Goal: Information Seeking & Learning: Learn about a topic

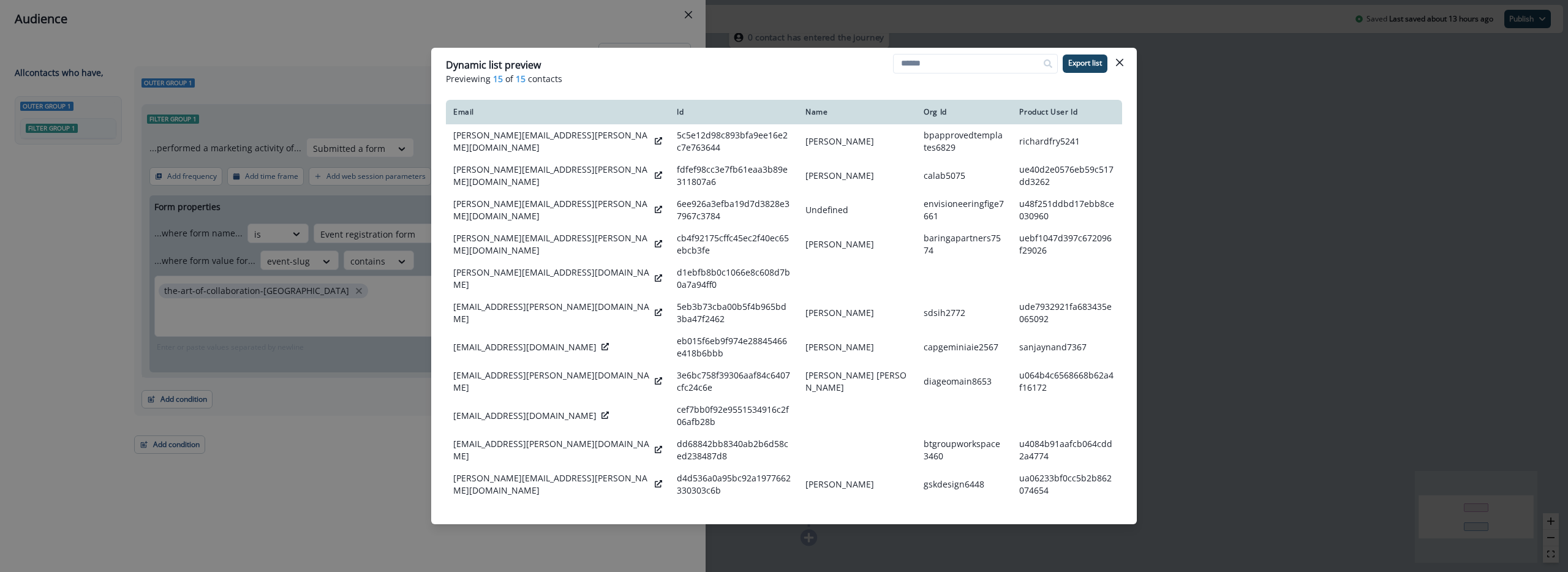
click at [339, 402] on div "Dynamic list preview Previewing 15 of 15 contacts Export list Email Id Name Org…" at bounding box center [784, 286] width 1568 height 572
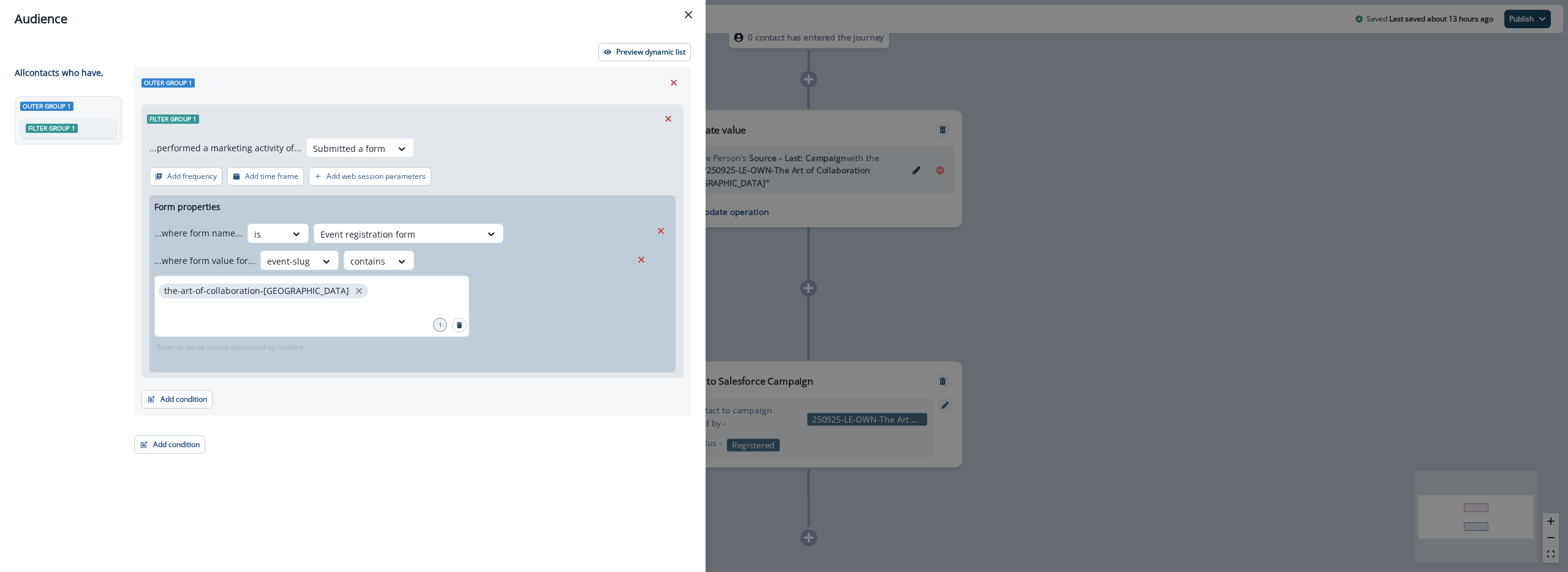
click at [749, 199] on div "Audience Preview dynamic list All contact s who have, Outer group 1 Filter grou…" at bounding box center [784, 286] width 1568 height 572
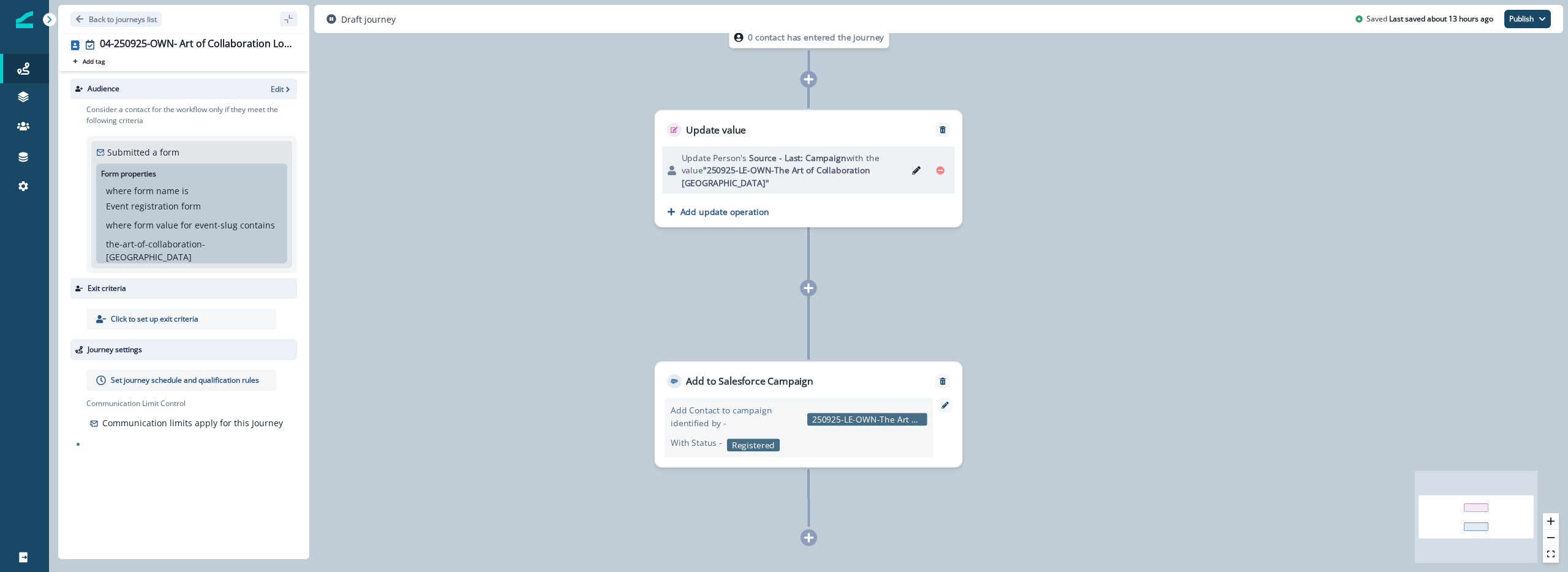
click at [138, 8] on div "Back to journeys list" at bounding box center [183, 19] width 251 height 28
click at [138, 10] on div "Back to journeys list" at bounding box center [183, 19] width 251 height 28
click at [138, 15] on p "Back to journeys list" at bounding box center [123, 19] width 68 height 11
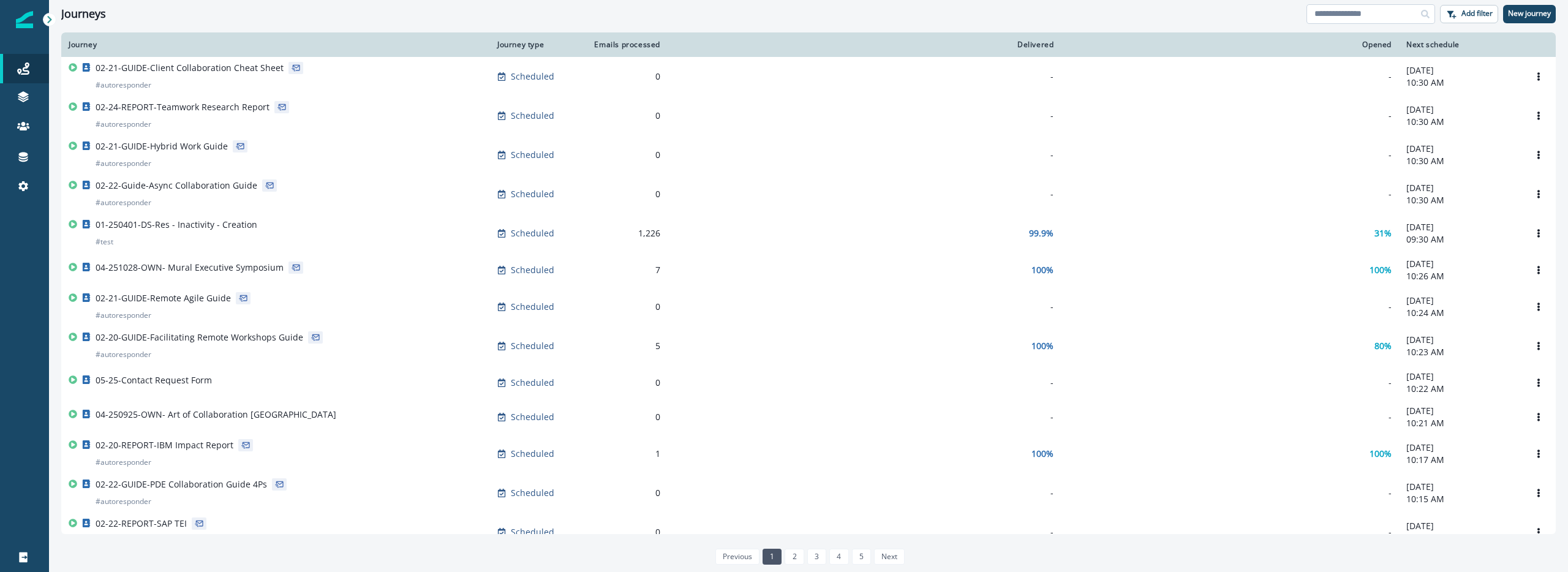
click at [1374, 22] on input at bounding box center [1371, 14] width 128 height 19
type input "**********"
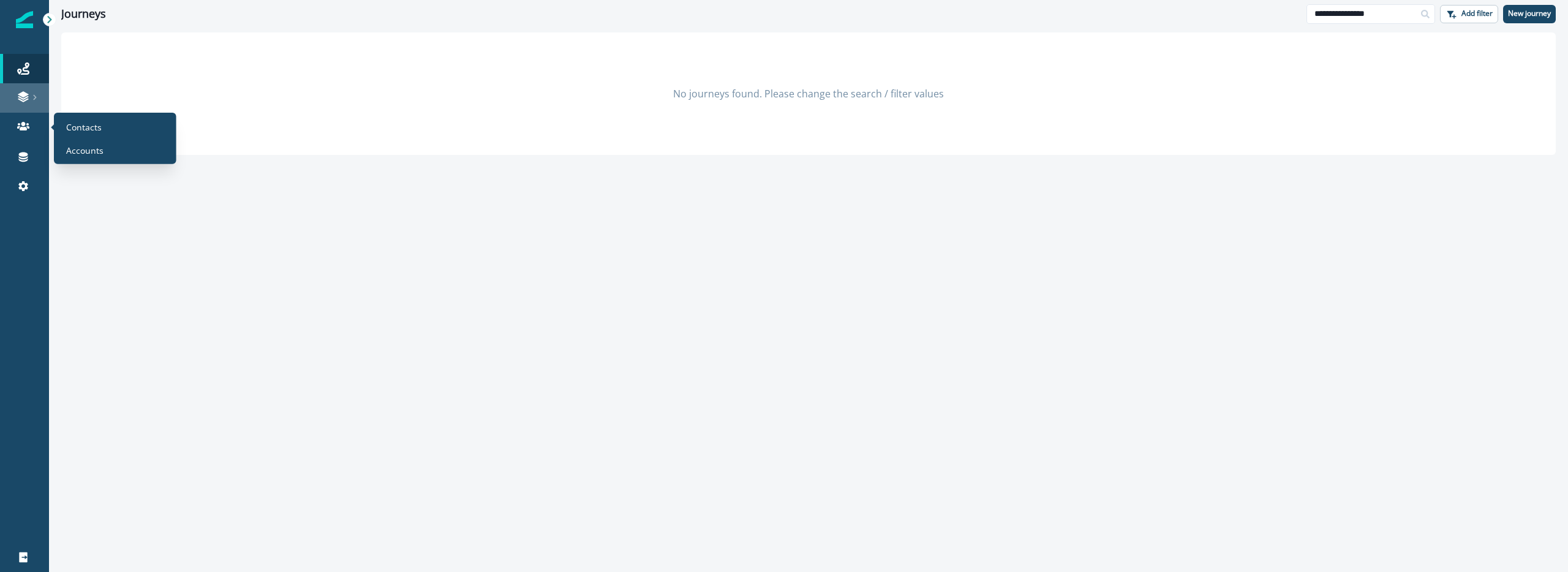
click at [18, 109] on link at bounding box center [24, 98] width 49 height 29
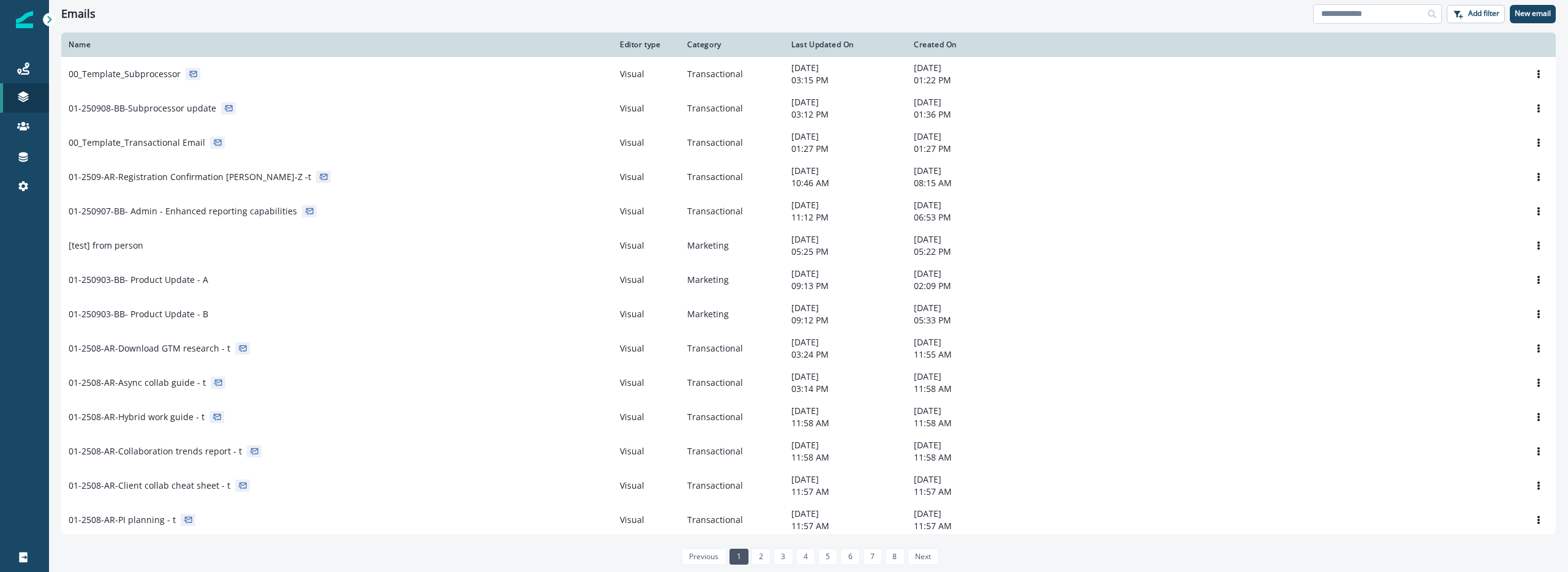
click at [1339, 17] on input at bounding box center [1377, 14] width 128 height 19
type input "**********"
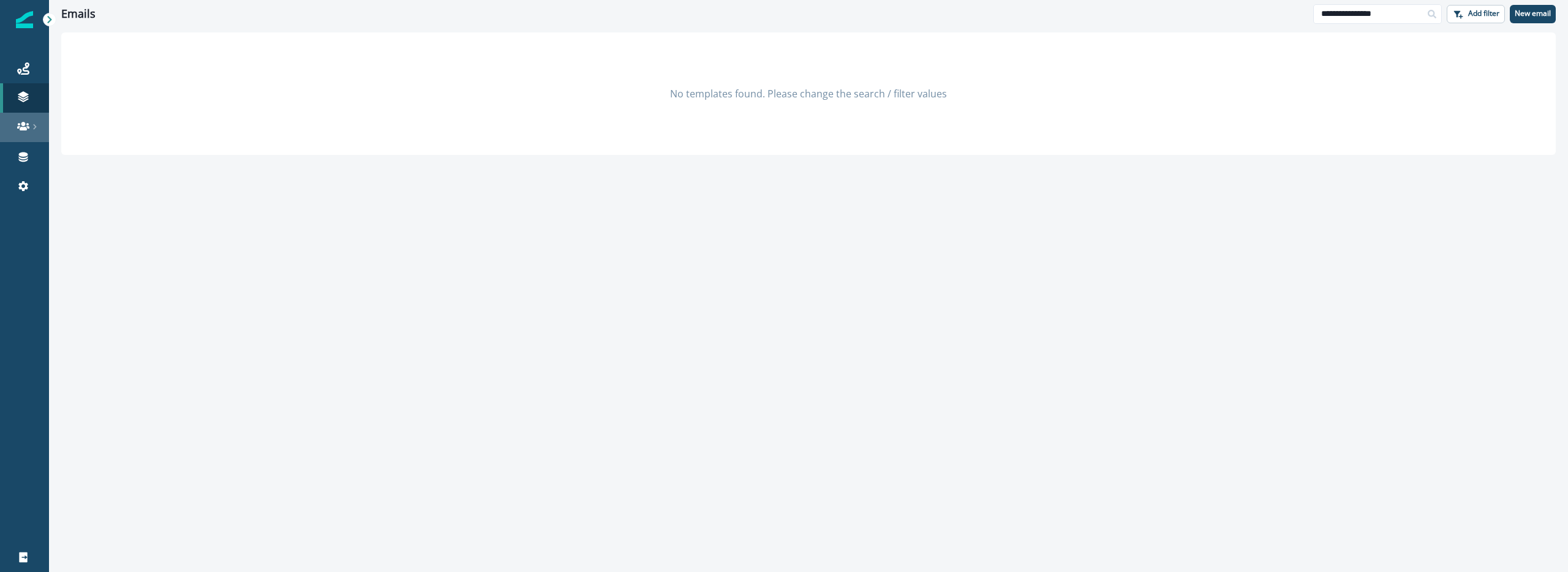
click at [27, 136] on link at bounding box center [24, 127] width 49 height 29
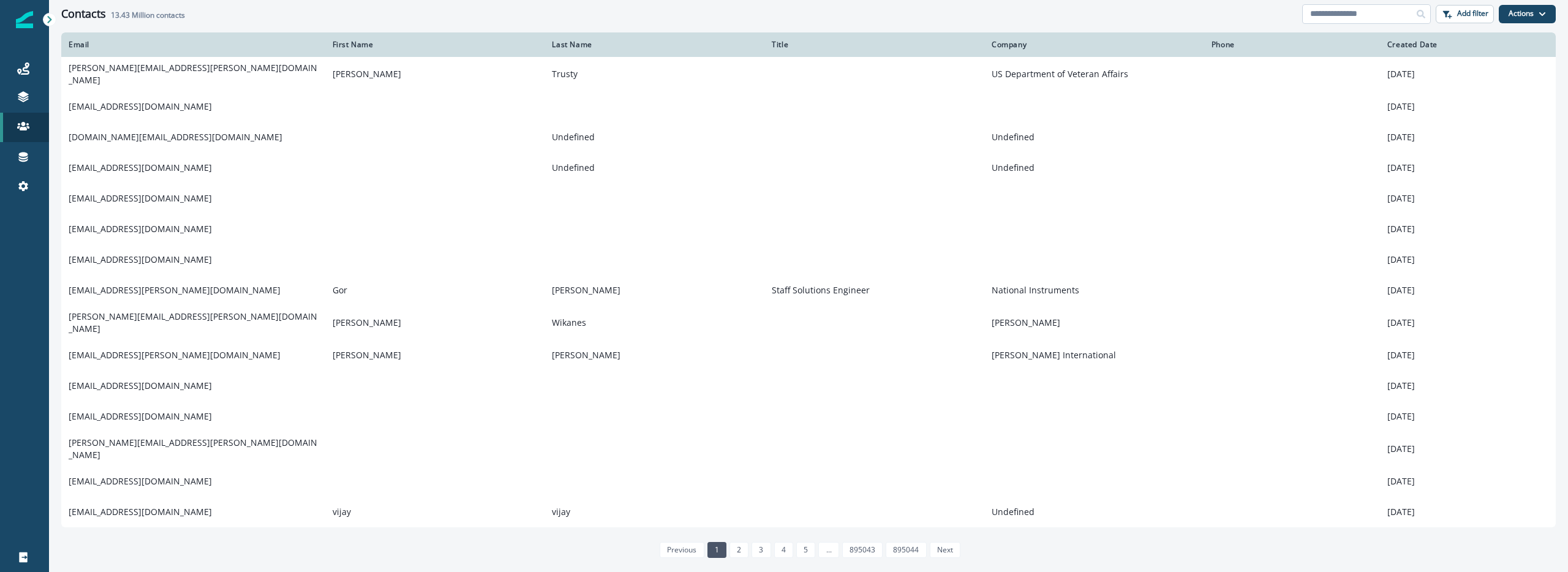
click at [1388, 17] on input at bounding box center [1366, 14] width 128 height 19
type input "**********"
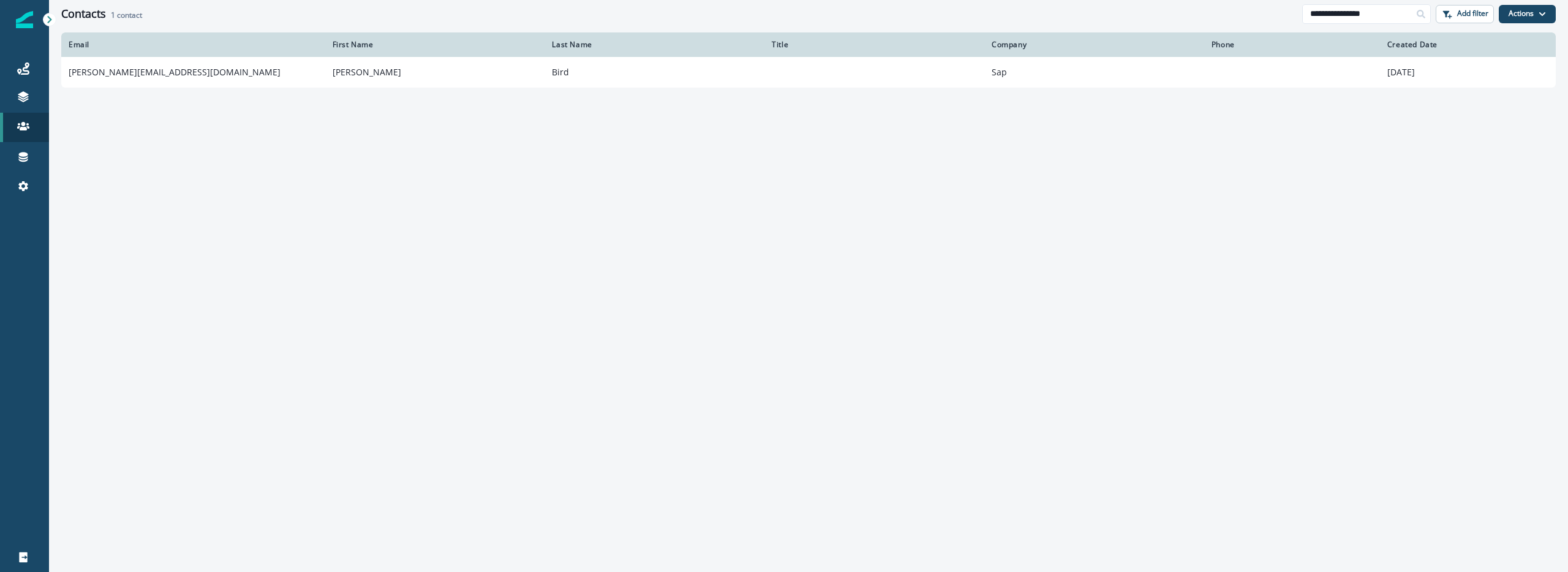
click at [176, 76] on td "[PERSON_NAME][EMAIL_ADDRESS][DOMAIN_NAME]" at bounding box center [193, 72] width 264 height 31
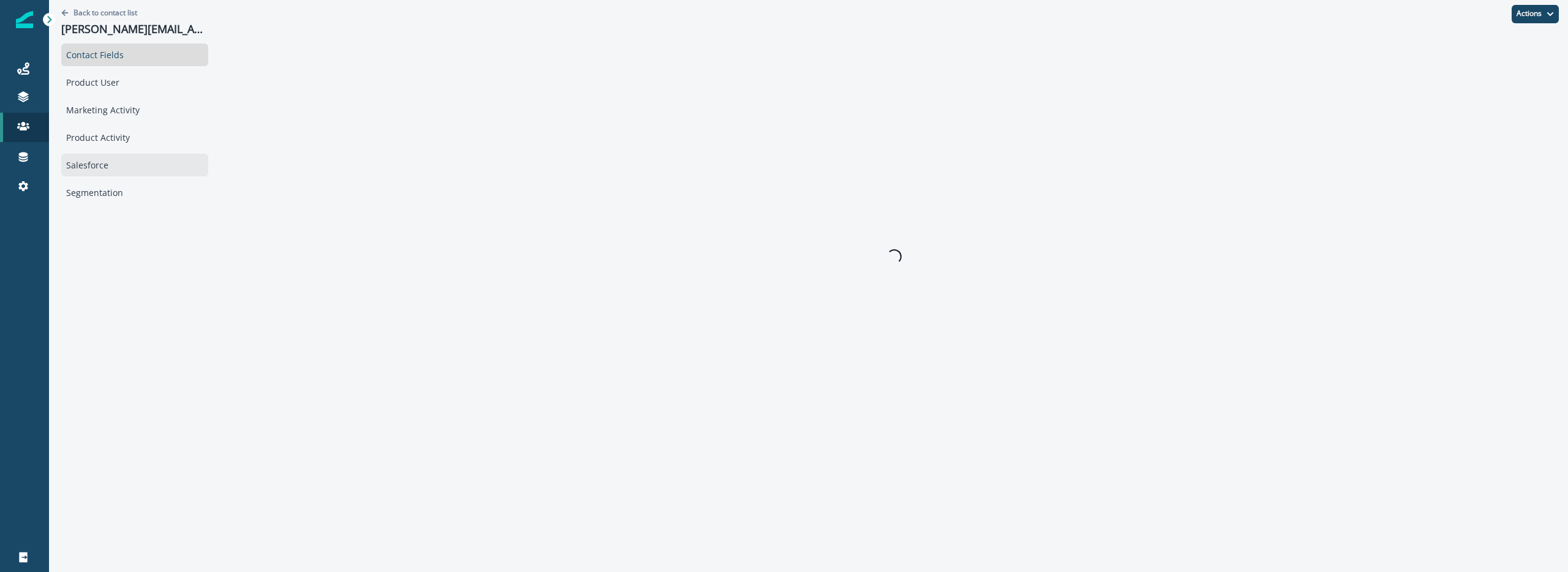
click at [115, 168] on div "Salesforce" at bounding box center [135, 165] width 147 height 22
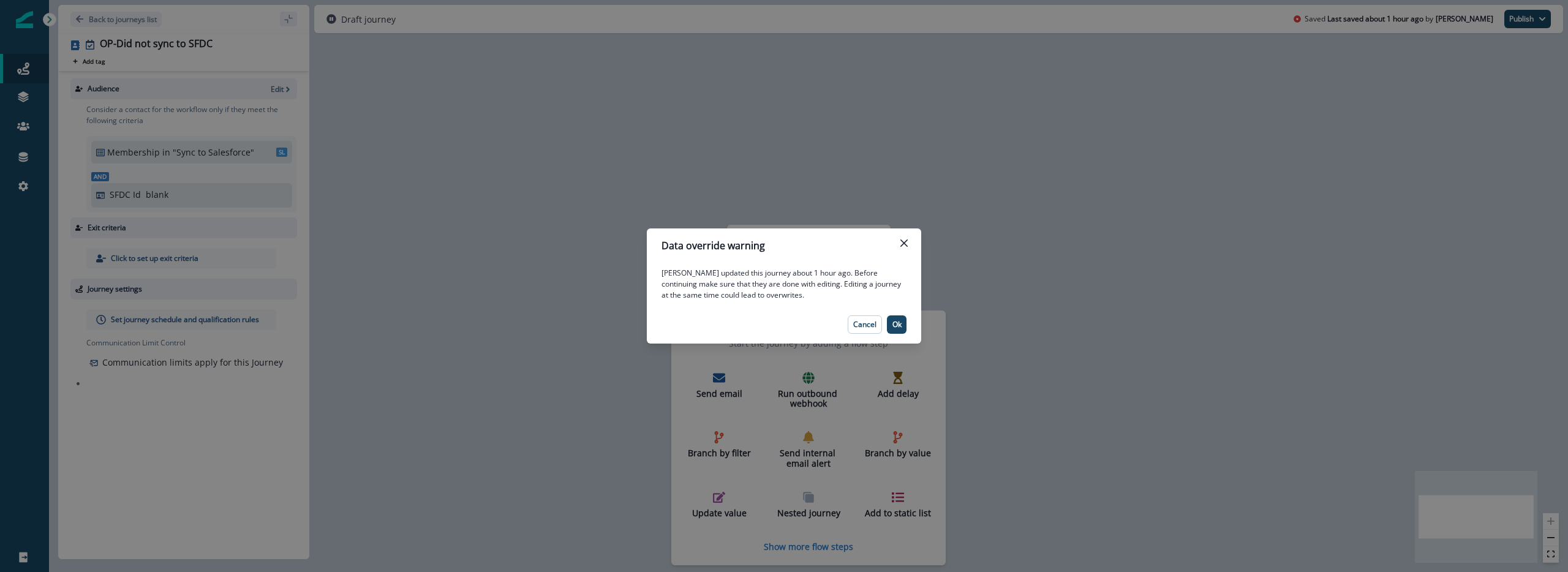
click at [746, 60] on div "Data override warning [PERSON_NAME] updated this journey about 1 hour ago. Befo…" at bounding box center [784, 286] width 1568 height 572
click at [903, 331] on button "Ok" at bounding box center [896, 324] width 19 height 18
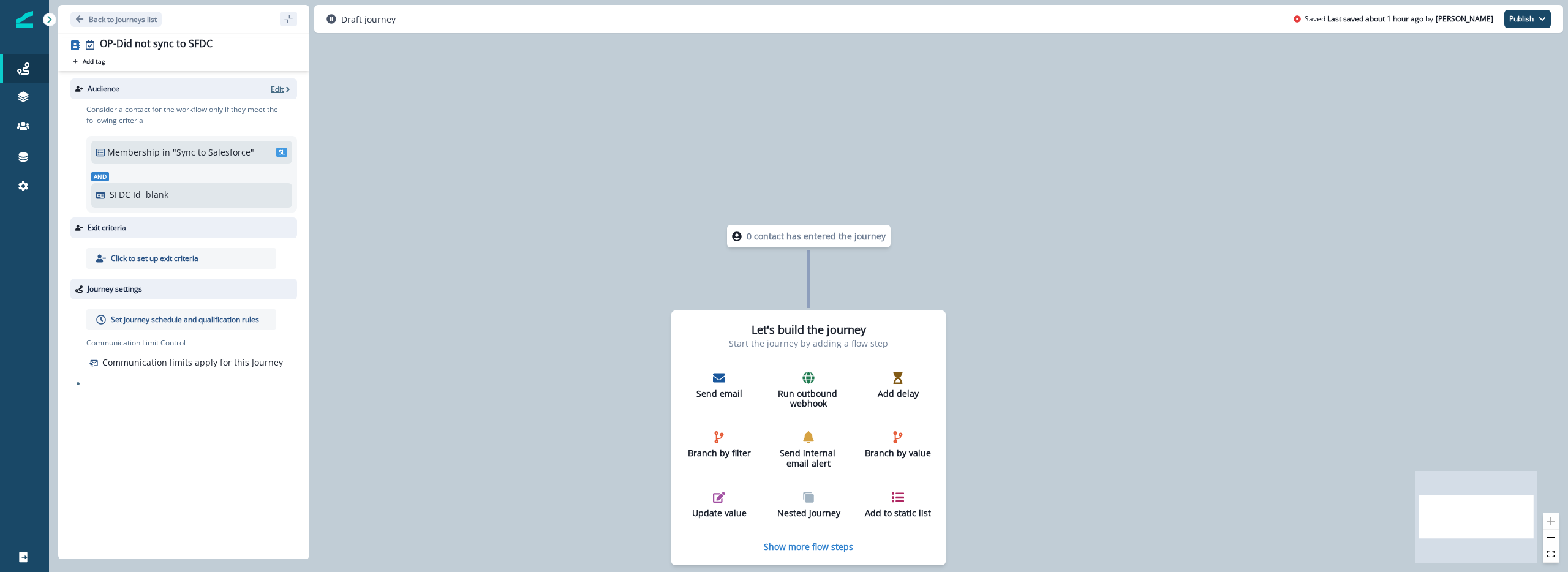
click at [277, 88] on p "Edit" at bounding box center [277, 89] width 13 height 11
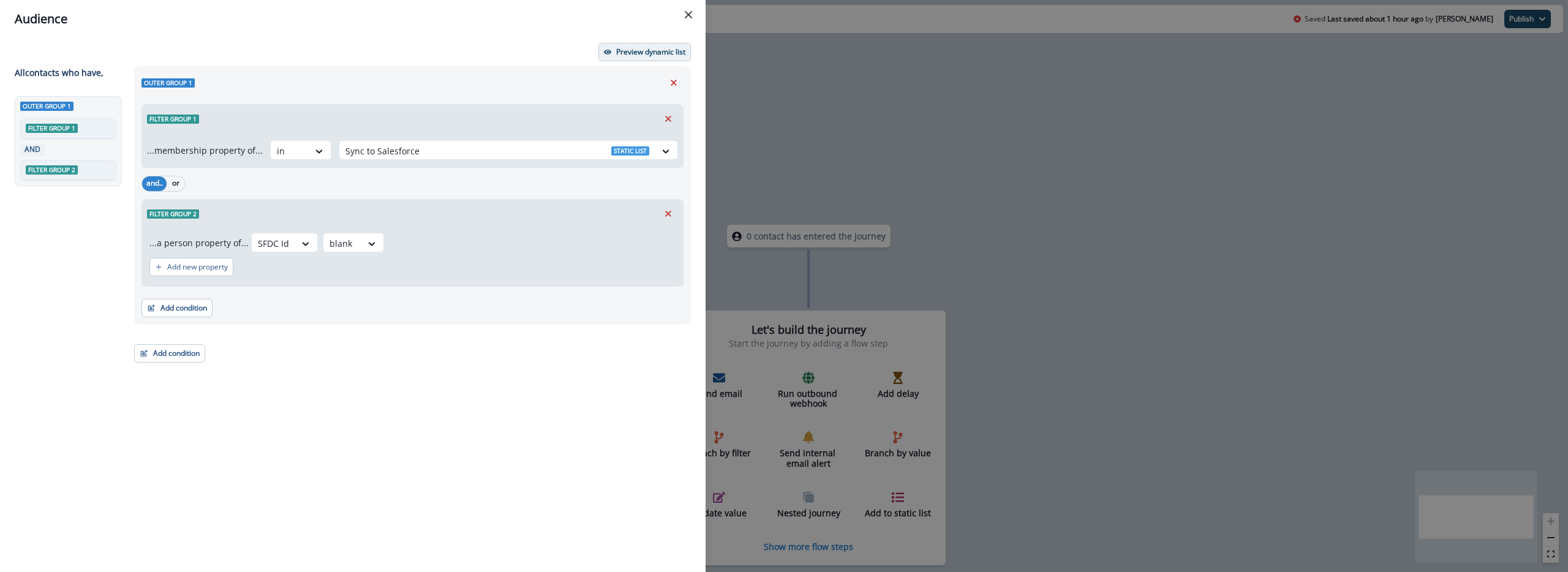
click at [623, 51] on p "Preview dynamic list" at bounding box center [650, 52] width 69 height 9
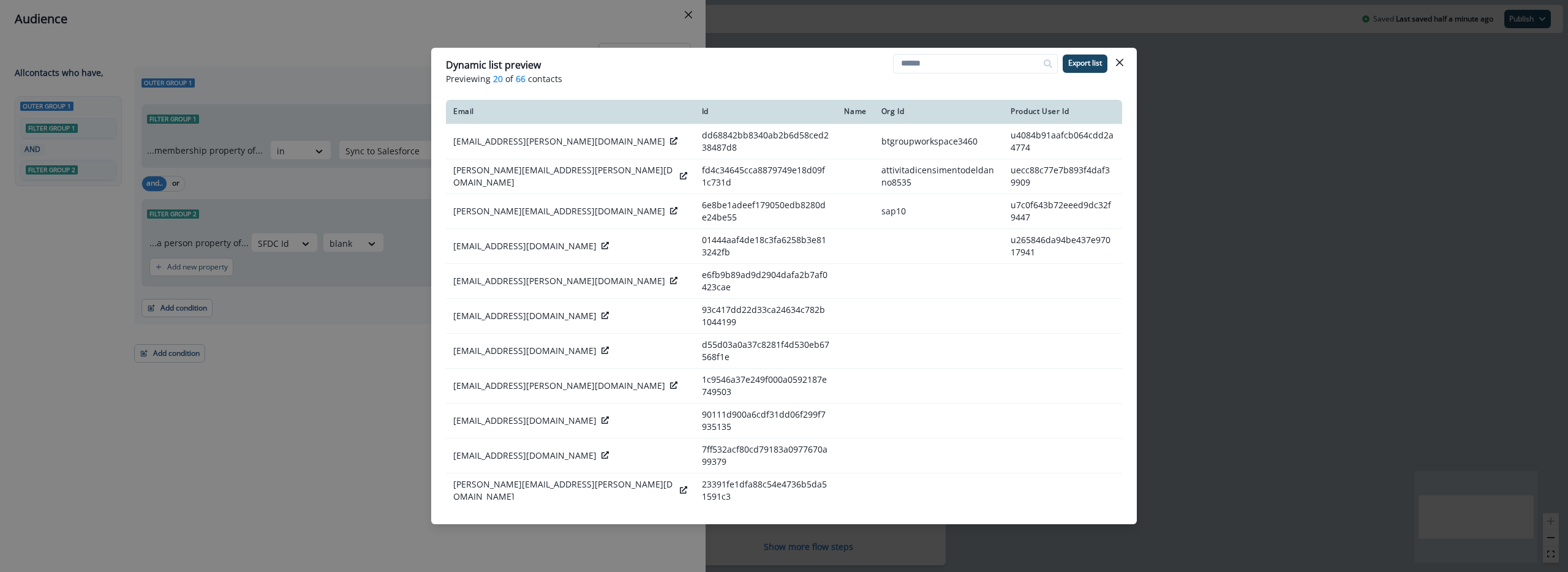
click at [297, 405] on div "Dynamic list preview Previewing 20 of 66 contacts Export list Email Id Name Org…" at bounding box center [784, 286] width 1568 height 572
click at [297, 405] on div "Outer group 1 Filter group 1 ...membership property of... in Sync to Salesforce…" at bounding box center [409, 297] width 564 height 461
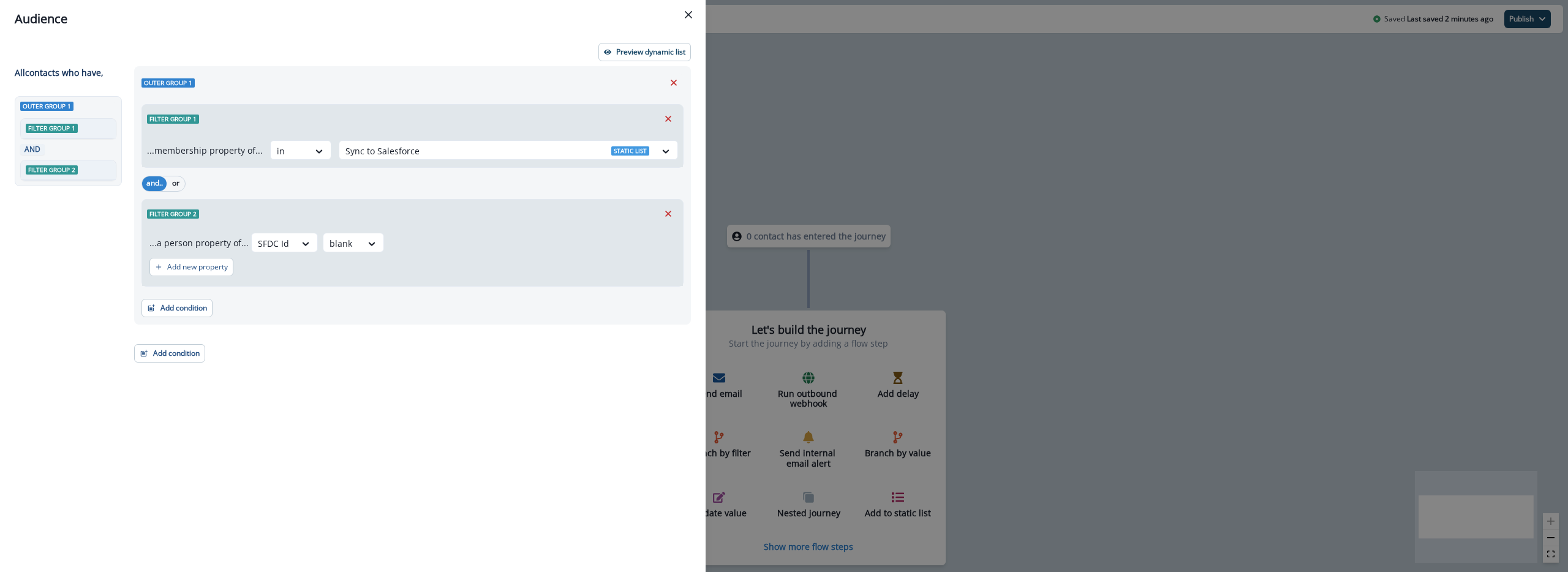
click at [406, 453] on div "Outer group 1 Filter group 1 ...membership property of... in Sync to Salesforce…" at bounding box center [409, 297] width 564 height 461
click at [881, 148] on div "Audience Preview dynamic list All contact s who have, Outer group 1 Filter grou…" at bounding box center [784, 286] width 1568 height 572
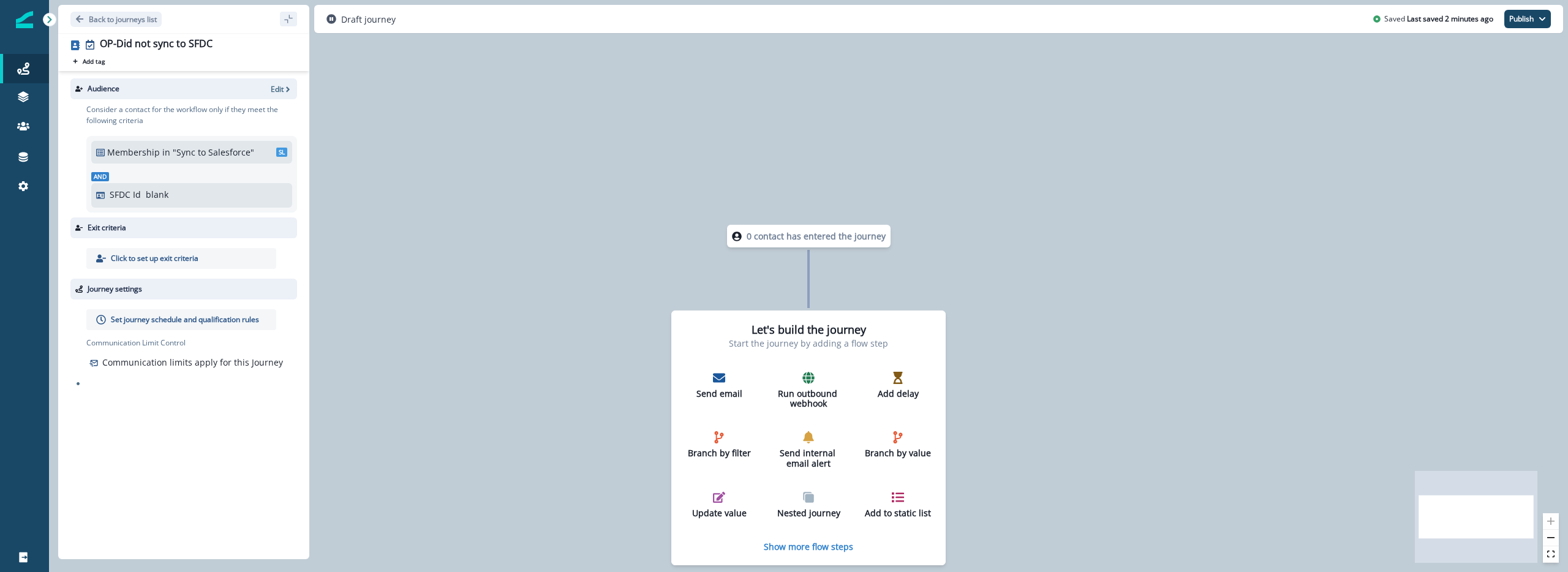
click at [525, 221] on div "0 contact has entered the journey Let's build the journey Start the journey by …" at bounding box center [809, 286] width 1519 height 572
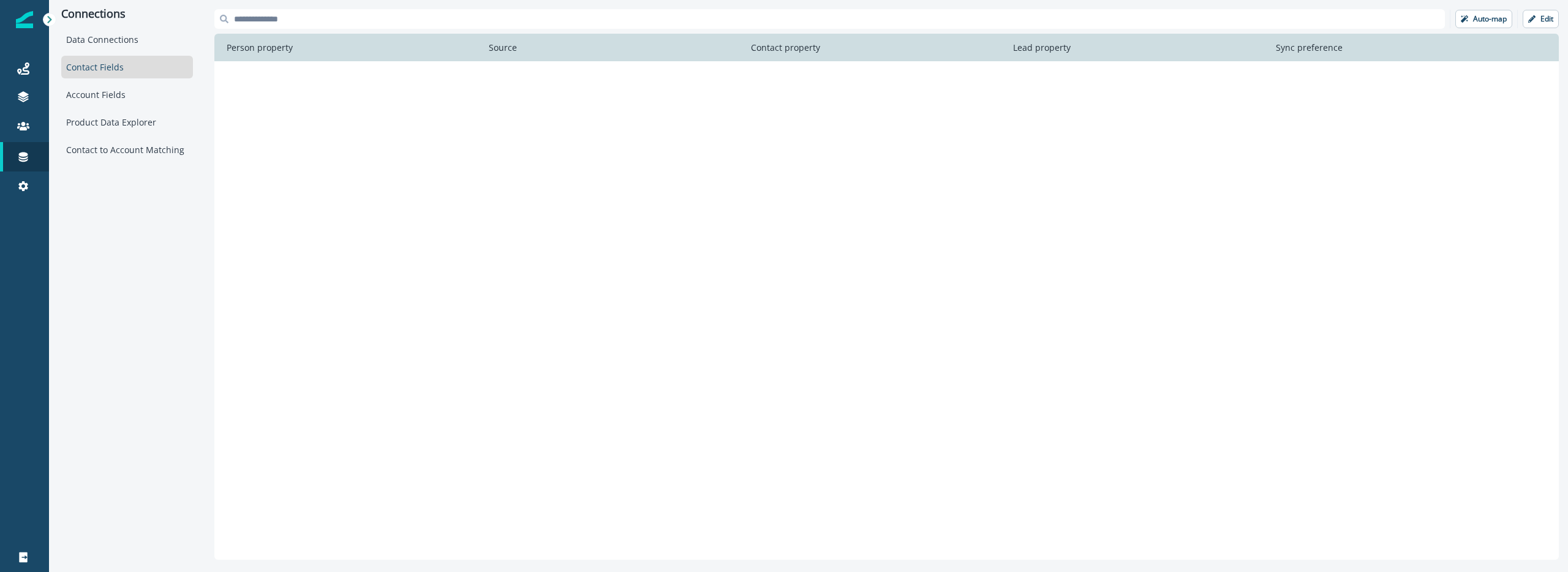
scroll to position [627, 0]
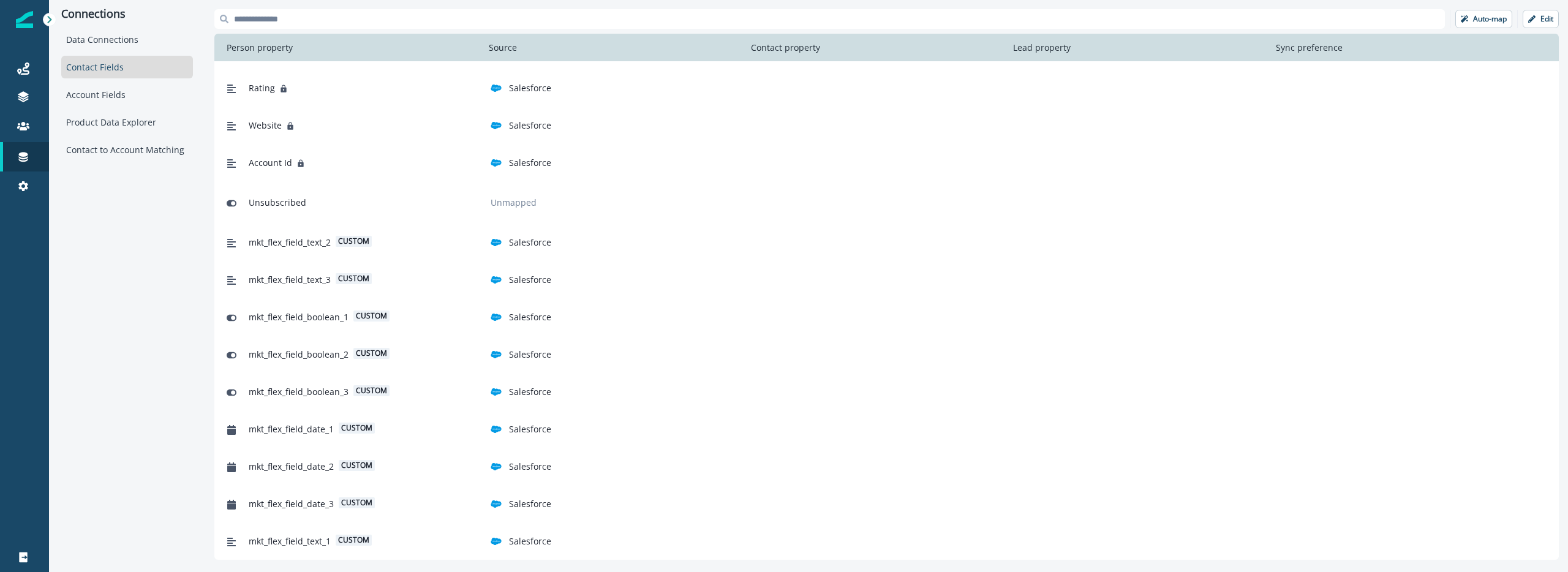
click at [102, 258] on div "Connections Data Connections Contact Fields Account Fields Product Data Explore…" at bounding box center [127, 284] width 156 height 569
